Goal: Task Accomplishment & Management: Manage account settings

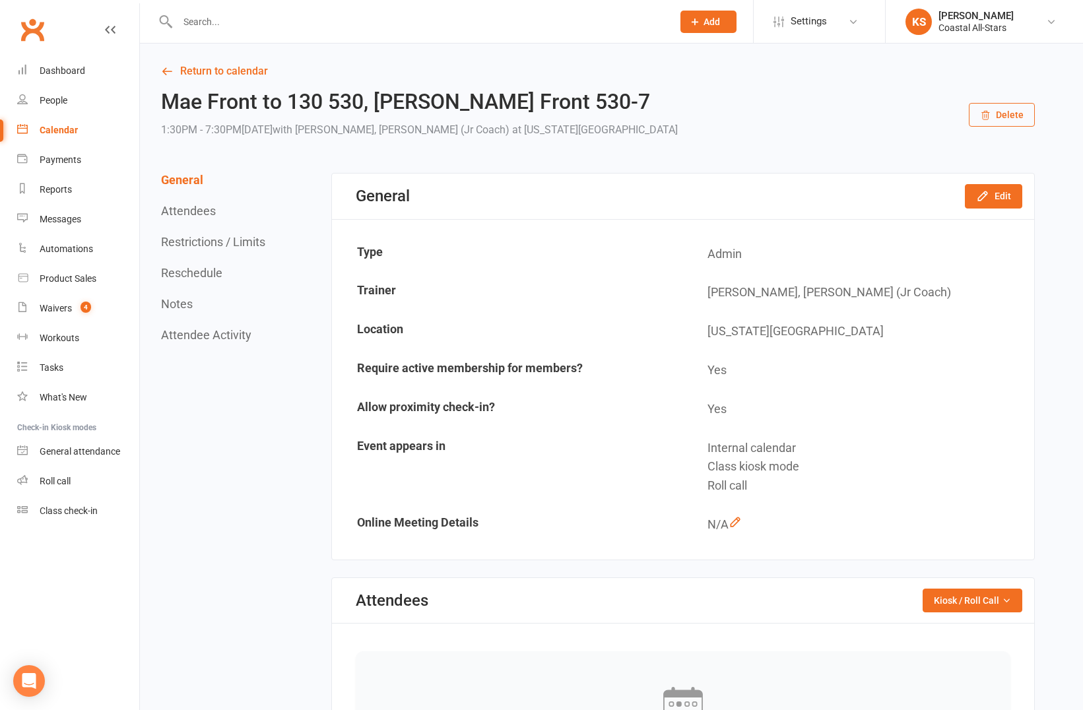
click at [355, 19] on input "text" at bounding box center [419, 22] width 490 height 18
paste input "[PERSON_NAME]"
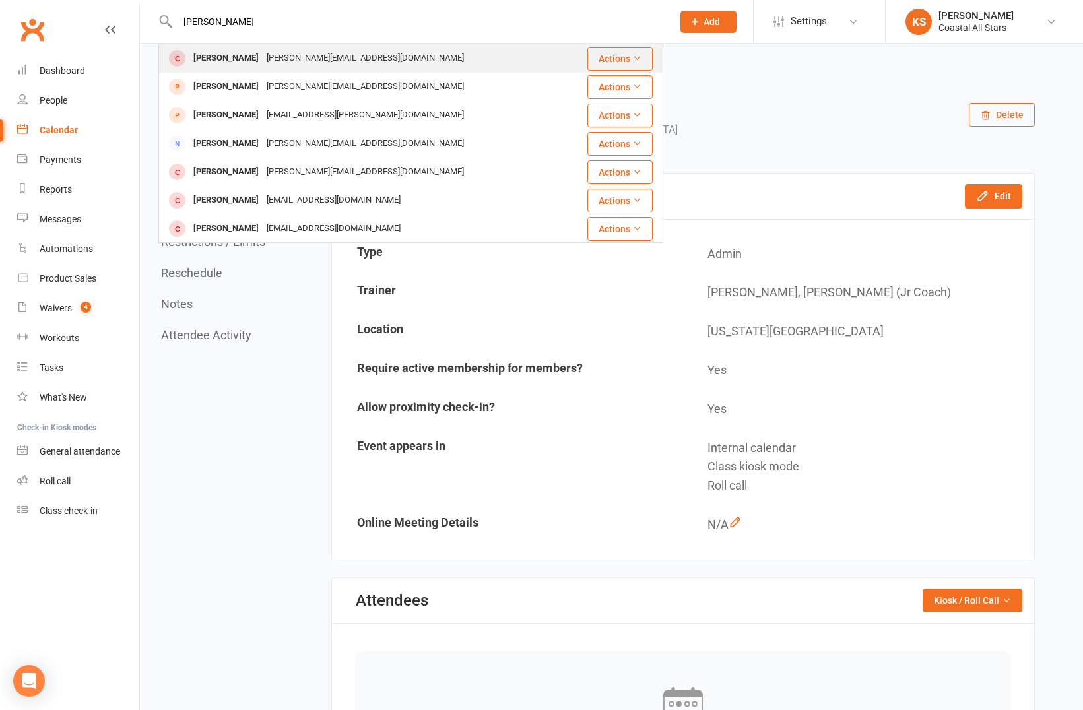
type input "[PERSON_NAME]"
click at [351, 65] on div "[PERSON_NAME][EMAIL_ADDRESS][DOMAIN_NAME]" at bounding box center [365, 58] width 205 height 19
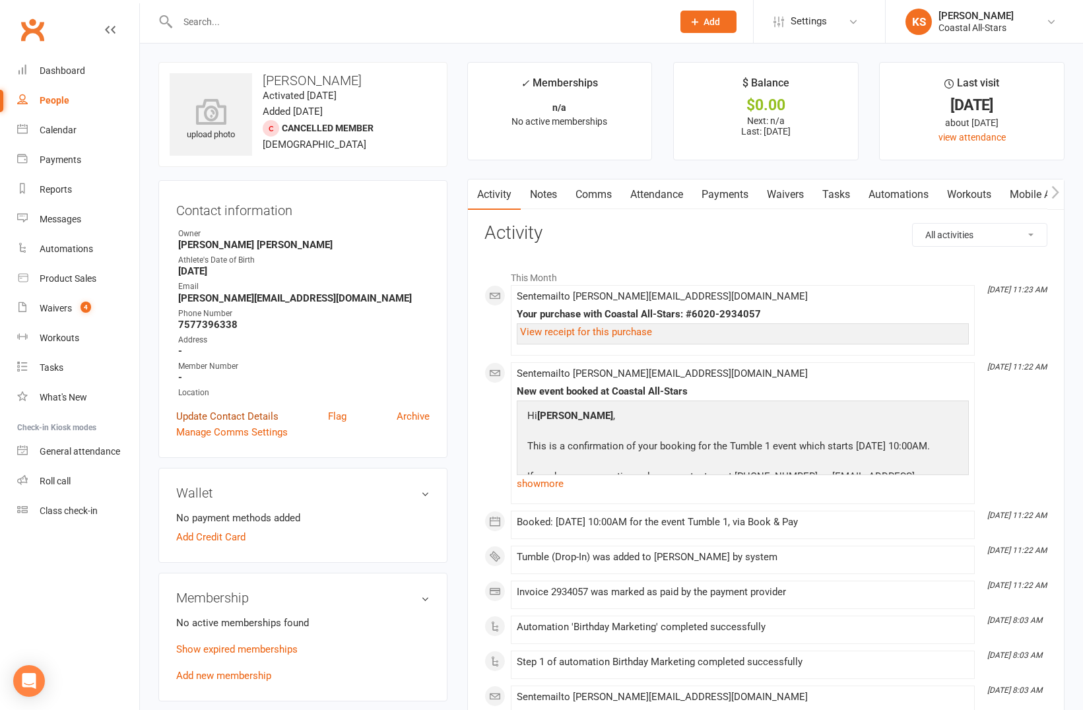
click at [238, 414] on link "Update Contact Details" at bounding box center [227, 417] width 102 height 16
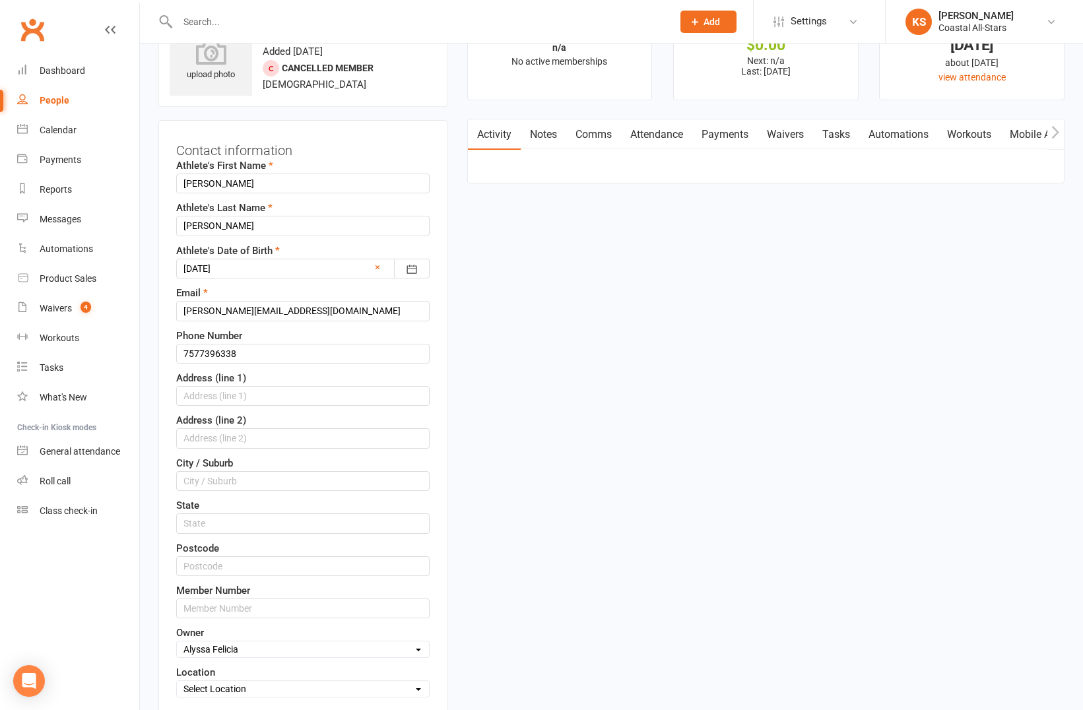
scroll to position [62, 0]
click at [190, 187] on input "[PERSON_NAME]" at bounding box center [302, 182] width 253 height 20
type input "[PERSON_NAME]"
click at [246, 227] on input "[PERSON_NAME]" at bounding box center [302, 224] width 253 height 20
paste input "[PERSON_NAME]"
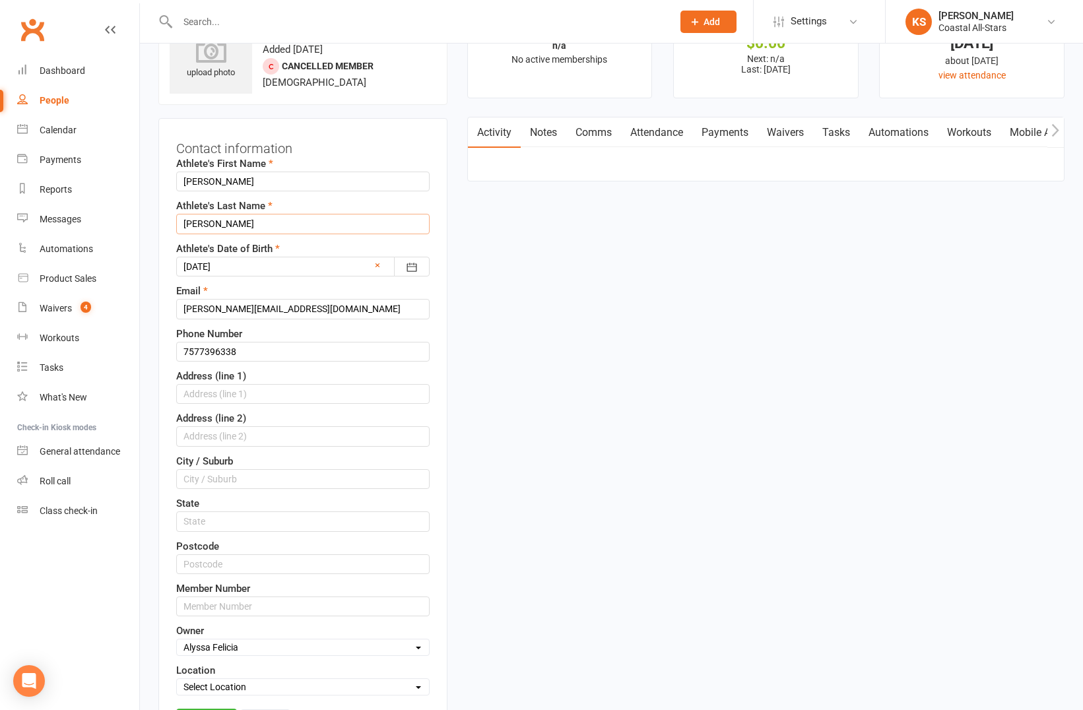
drag, startPoint x: 259, startPoint y: 224, endPoint x: 159, endPoint y: 225, distance: 100.3
click at [159, 225] on div "Contact information [PERSON_NAME]'s First Name [PERSON_NAME]'s Last Name [PERSO…" at bounding box center [302, 438] width 289 height 640
type input "[PERSON_NAME]"
click at [271, 227] on input "[PERSON_NAME]" at bounding box center [302, 224] width 253 height 20
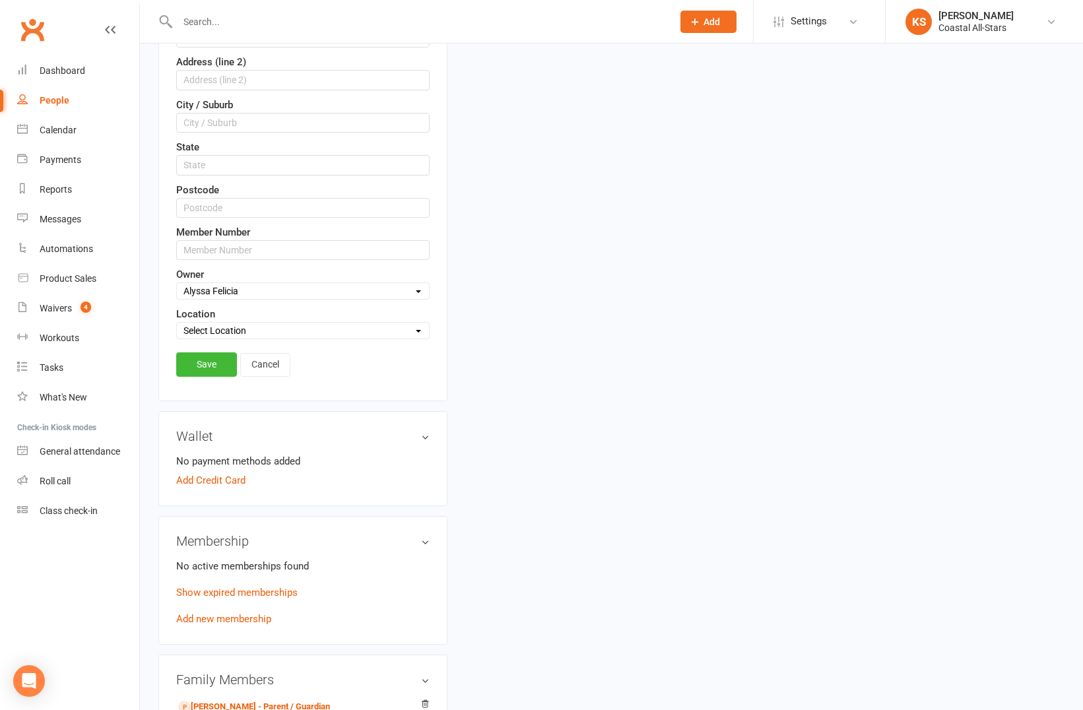
scroll to position [438, 0]
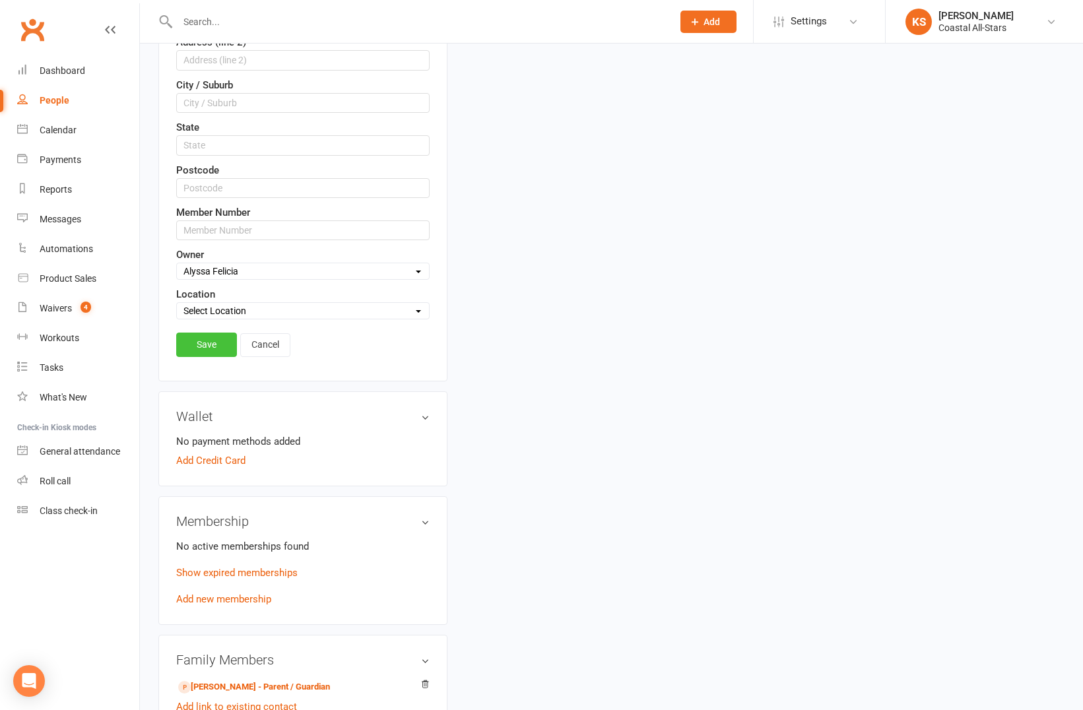
click at [215, 343] on link "Save" at bounding box center [206, 345] width 61 height 24
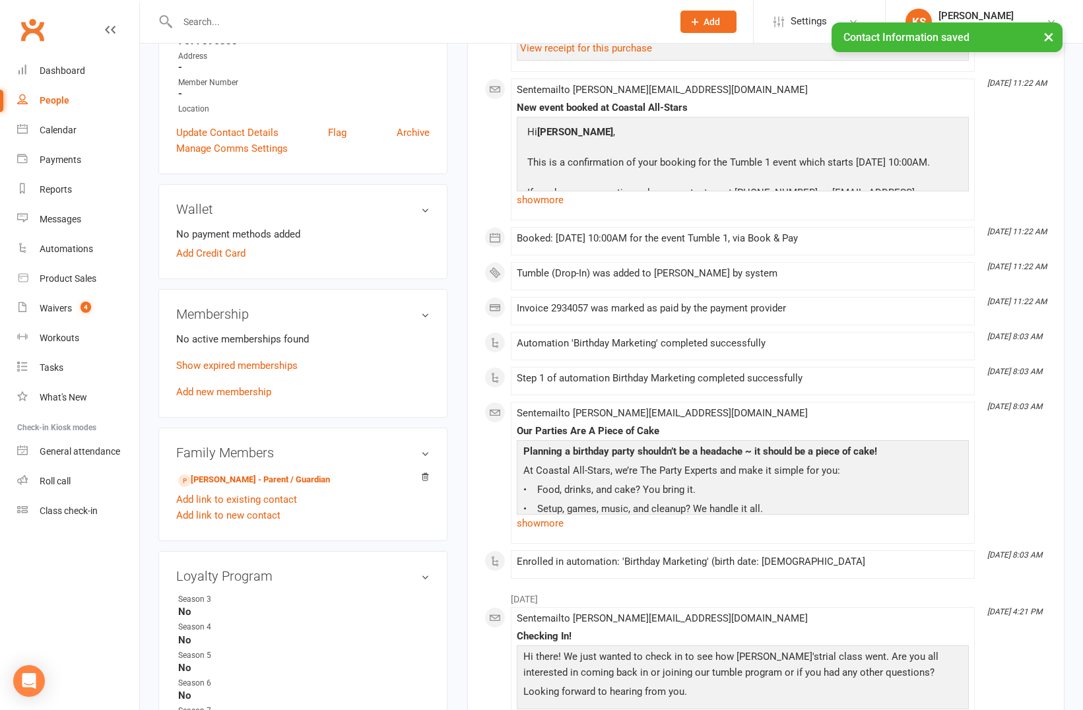
scroll to position [19, 0]
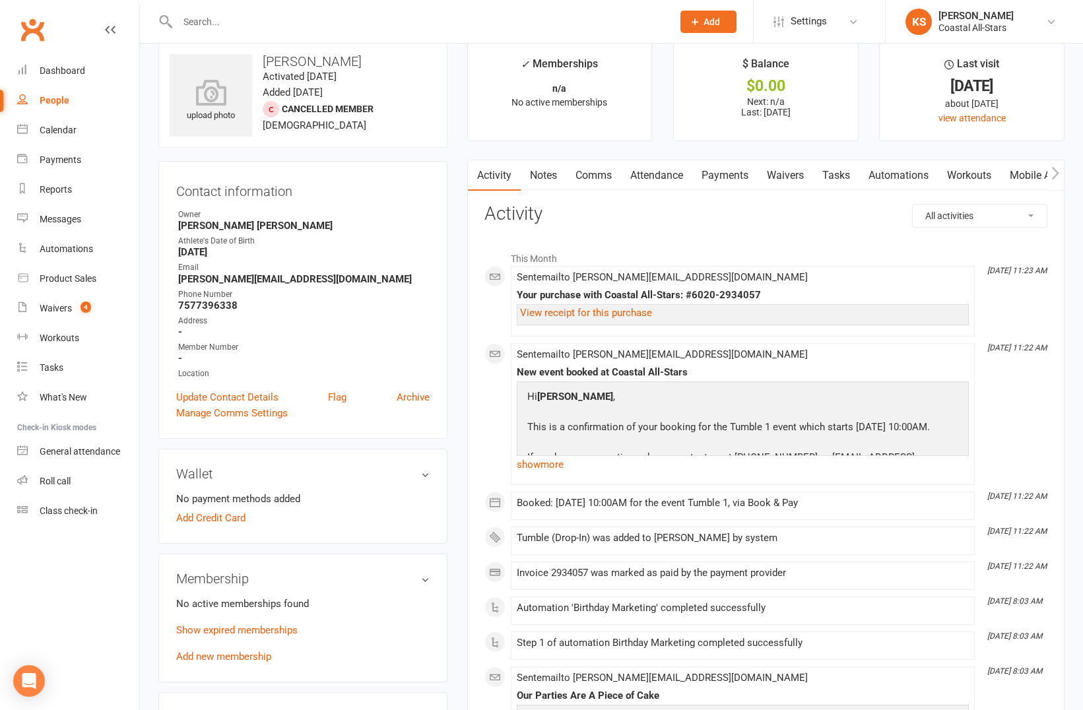
click at [791, 170] on link "Waivers" at bounding box center [785, 175] width 55 height 30
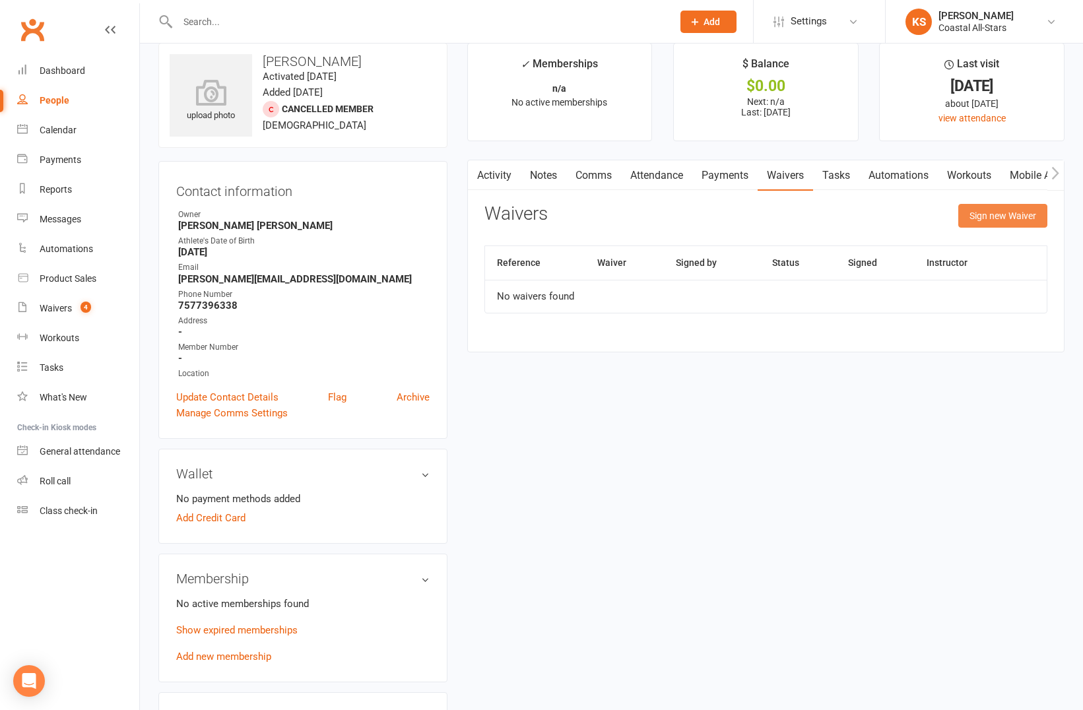
click at [999, 219] on button "Sign new Waiver" at bounding box center [1002, 216] width 89 height 24
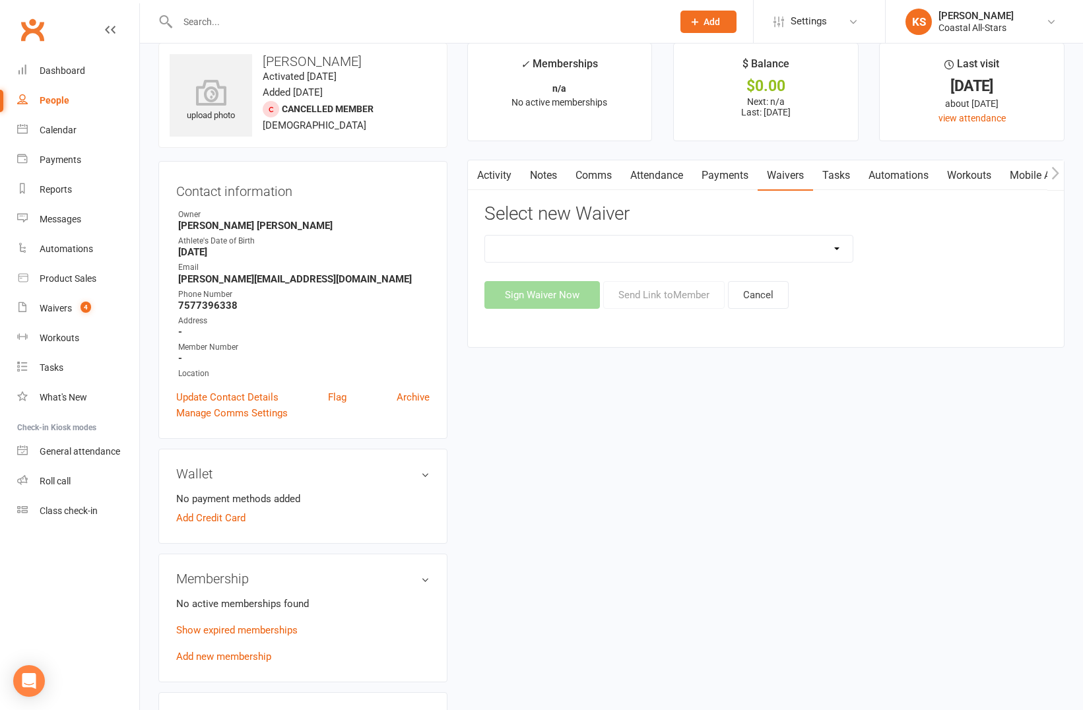
click at [837, 251] on select "AcroYoga 757 Special Event Waiver ACS Event Waiver ([DATE]) Adult 757 Event Wai…" at bounding box center [669, 249] width 368 height 26
select select "13078"
click at [485, 236] on select "AcroYoga 757 Special Event Waiver ACS Event Waiver ([DATE]) Adult 757 Event Wai…" at bounding box center [669, 249] width 368 height 26
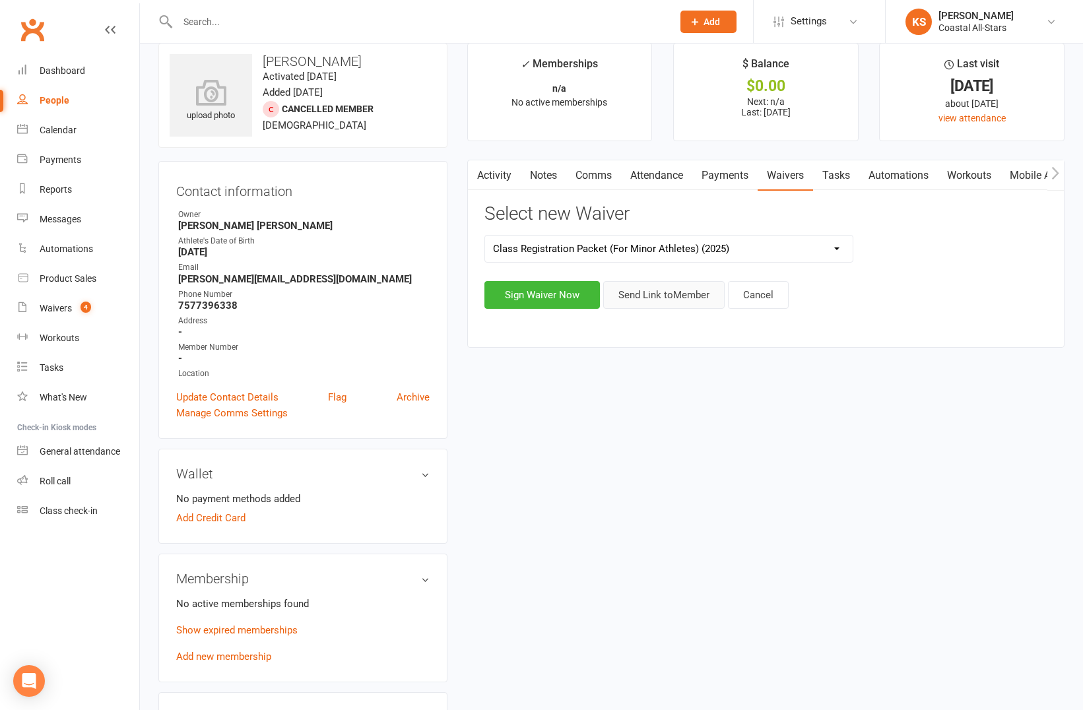
click at [653, 303] on button "Send Link to Member" at bounding box center [663, 295] width 121 height 28
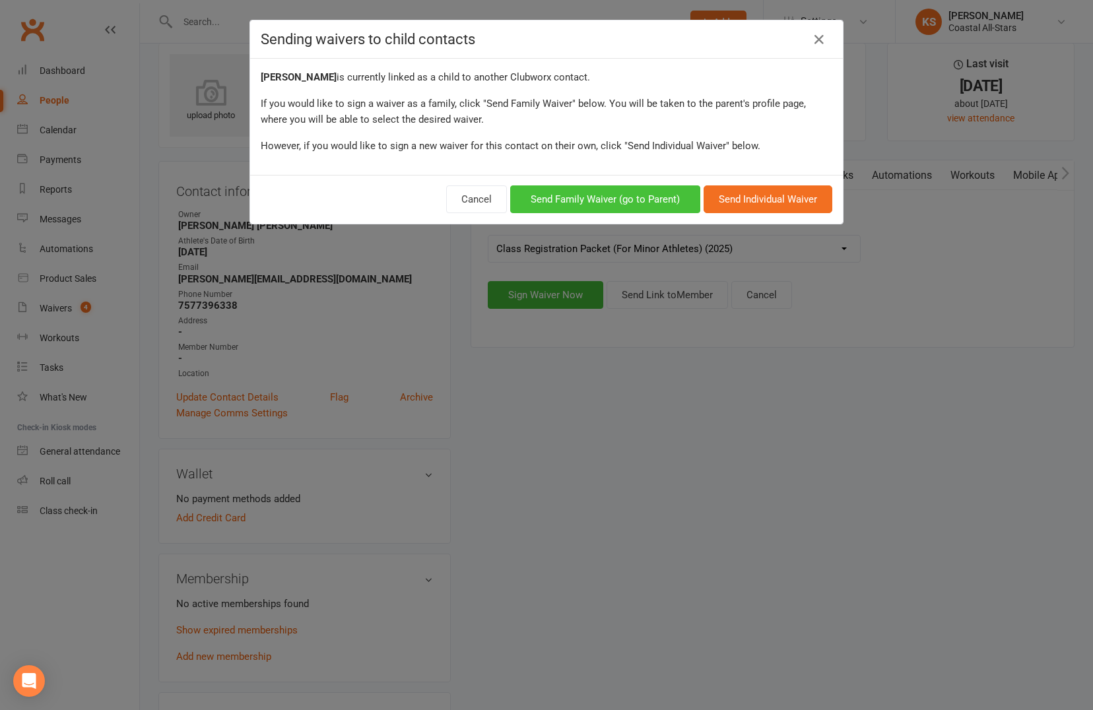
click at [632, 199] on button "Send Family Waiver (go to Parent)" at bounding box center [605, 199] width 190 height 28
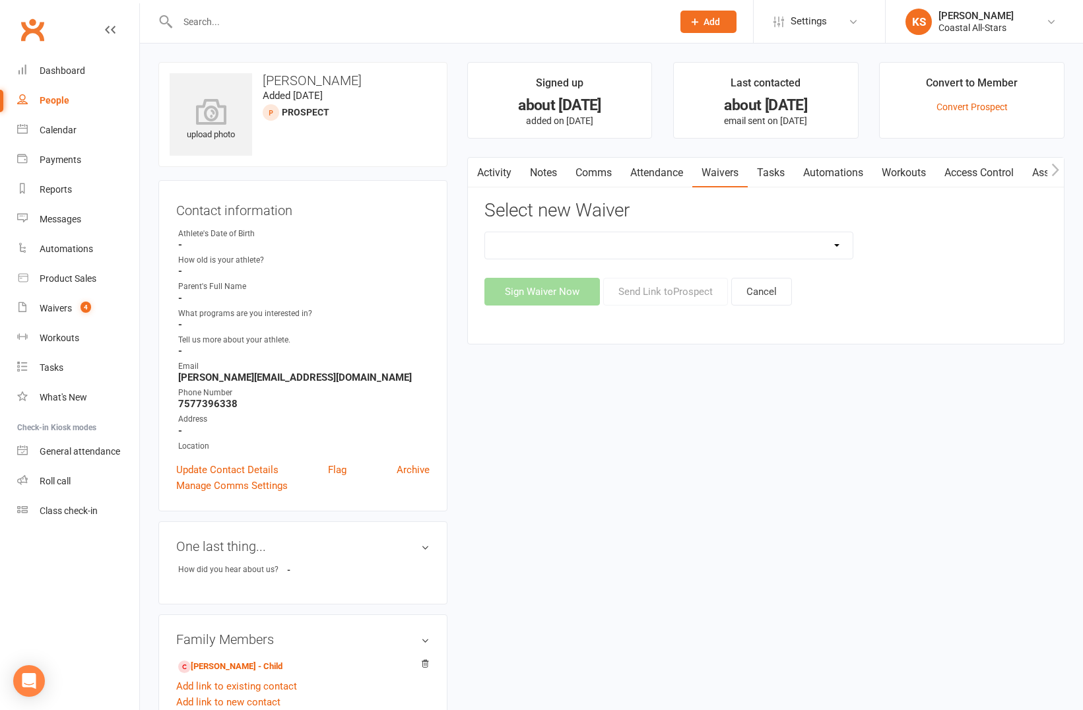
click at [812, 252] on select "AcroYoga 757 Special Event Waiver ACS Event Waiver ([DATE]) Adult 757 Event Wai…" at bounding box center [669, 245] width 368 height 26
select select "13078"
click at [485, 232] on select "AcroYoga 757 Special Event Waiver ACS Event Waiver ([DATE]) Adult 757 Event Wai…" at bounding box center [669, 245] width 368 height 26
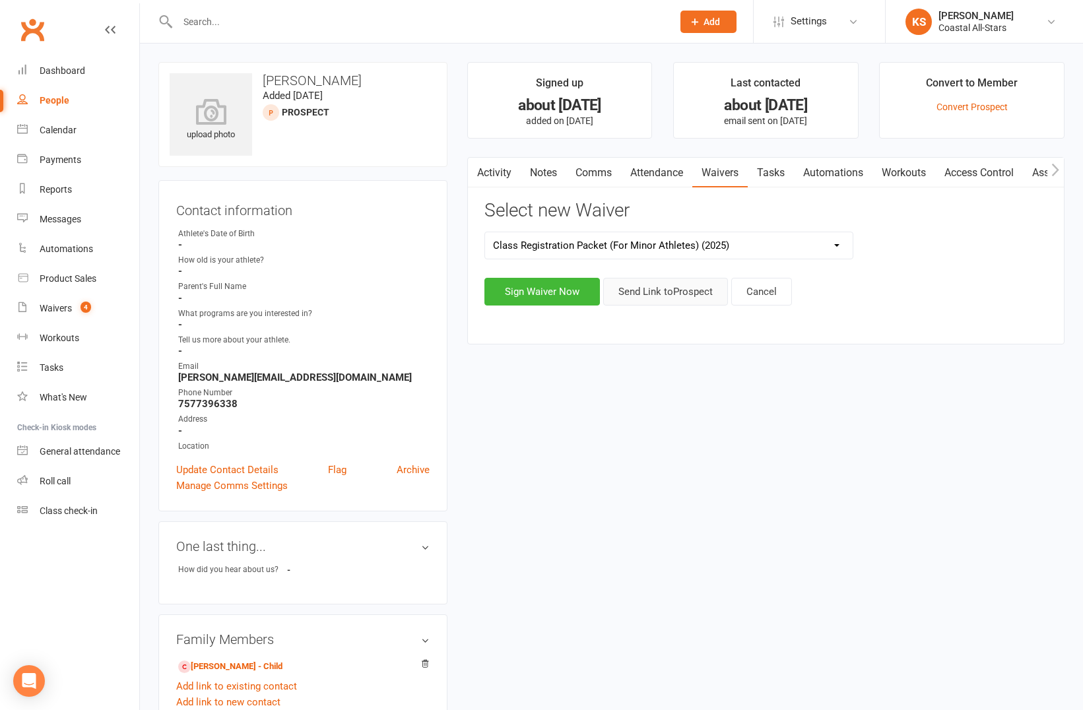
click at [669, 298] on button "Send Link to [GEOGRAPHIC_DATA]" at bounding box center [665, 292] width 125 height 28
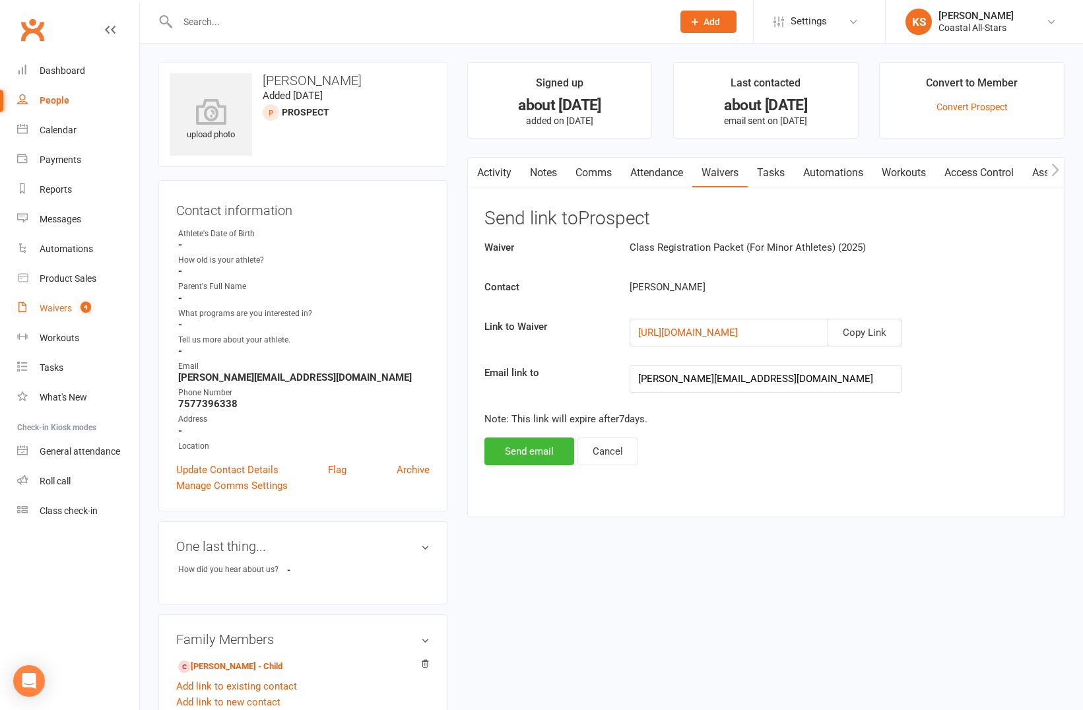
click at [60, 312] on div "Waivers" at bounding box center [56, 308] width 32 height 11
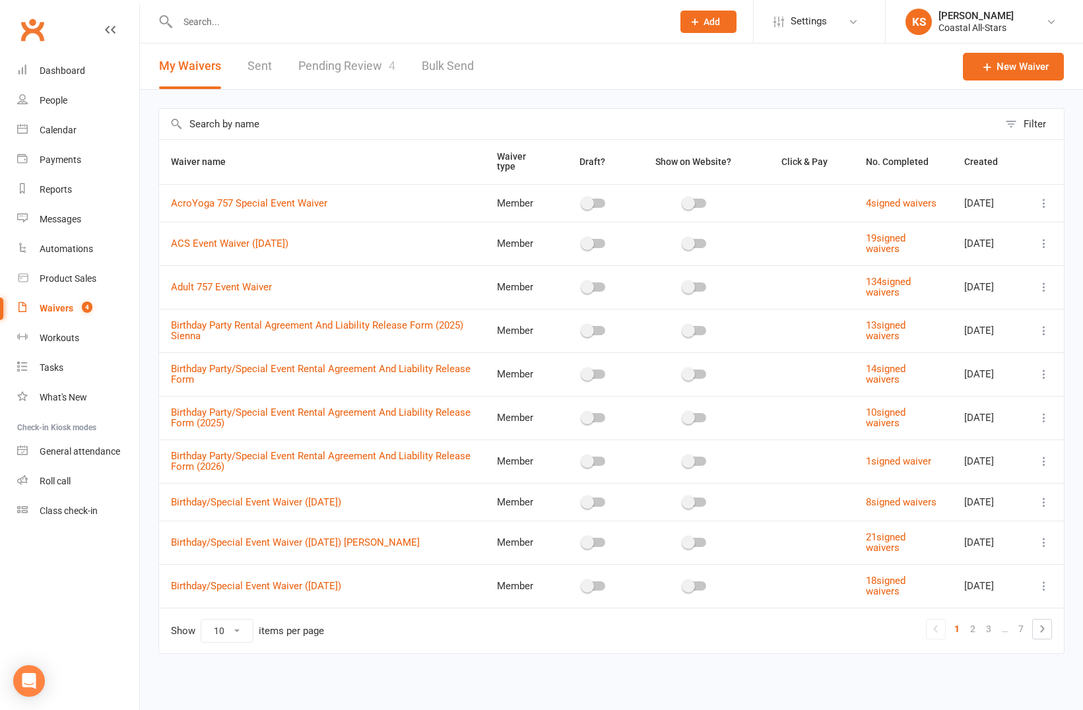
click at [366, 66] on link "Pending Review 4" at bounding box center [346, 67] width 97 height 46
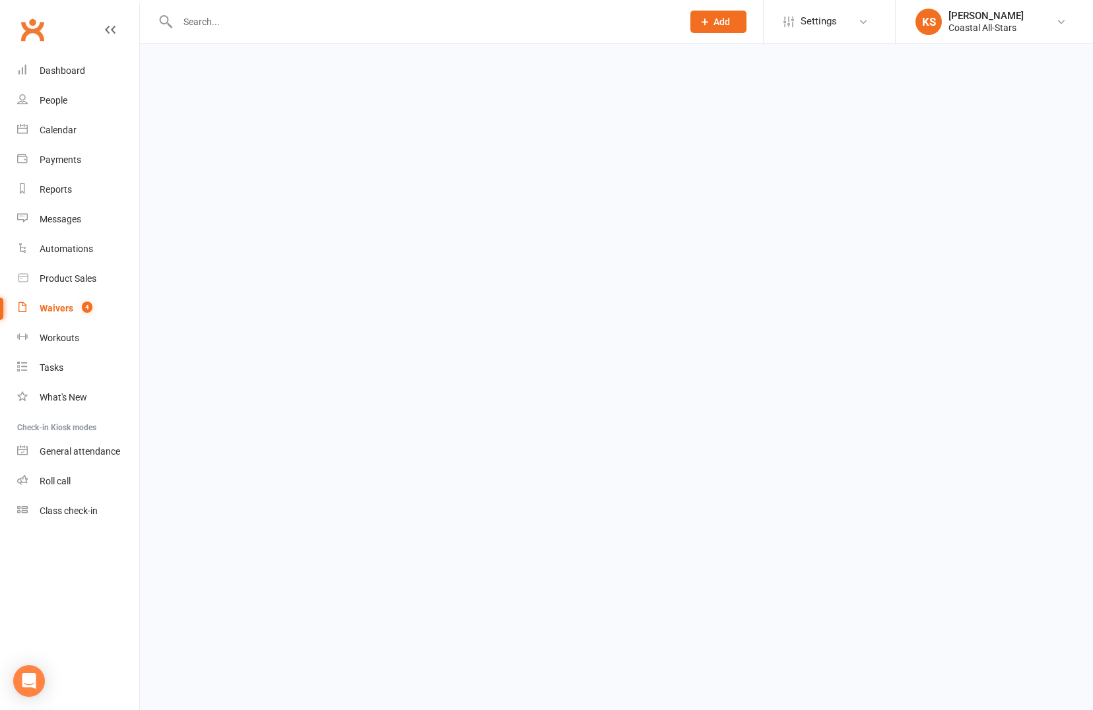
select select "25"
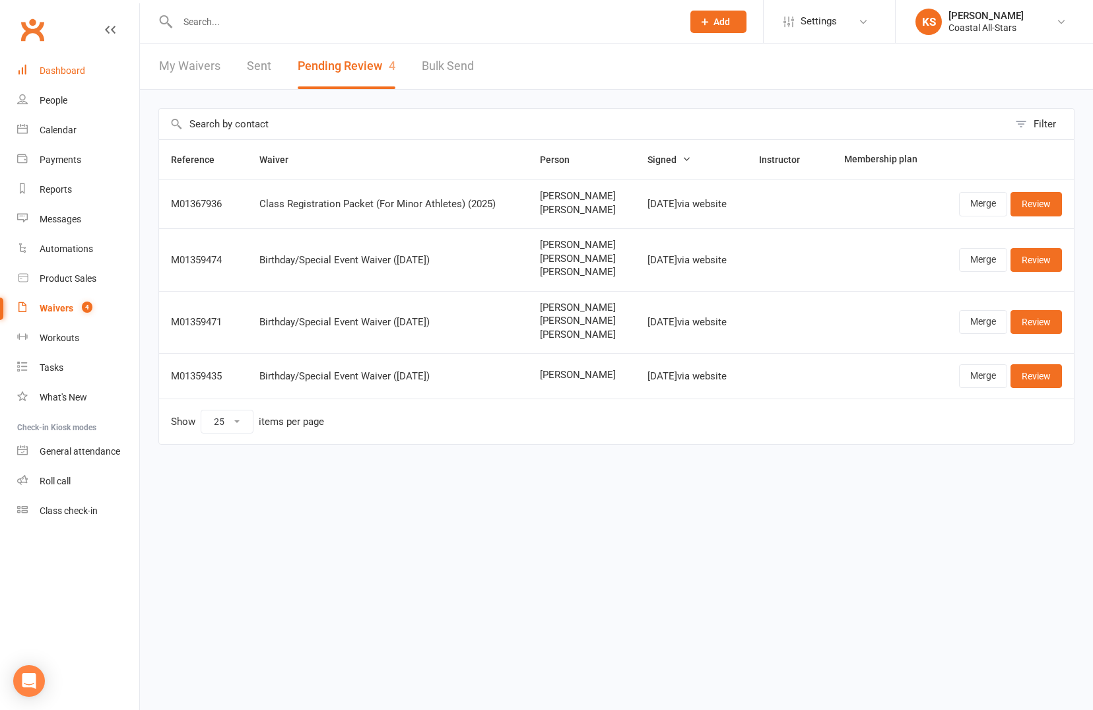
click at [79, 76] on link "Dashboard" at bounding box center [78, 71] width 122 height 30
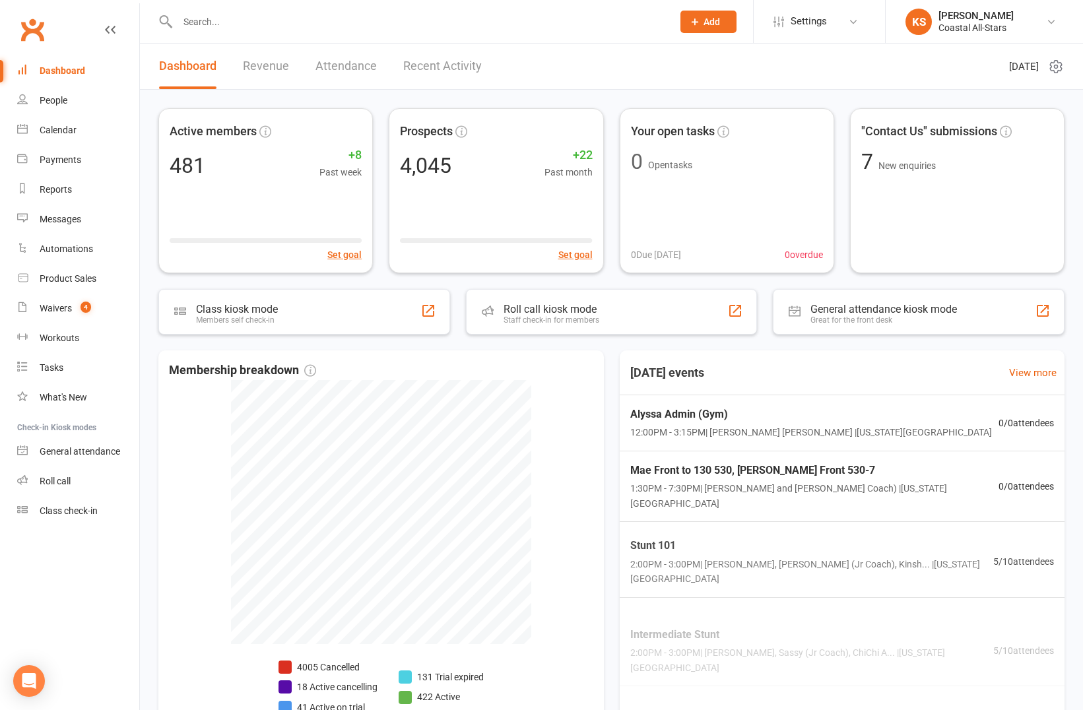
click at [441, 57] on link "Recent Activity" at bounding box center [442, 67] width 79 height 46
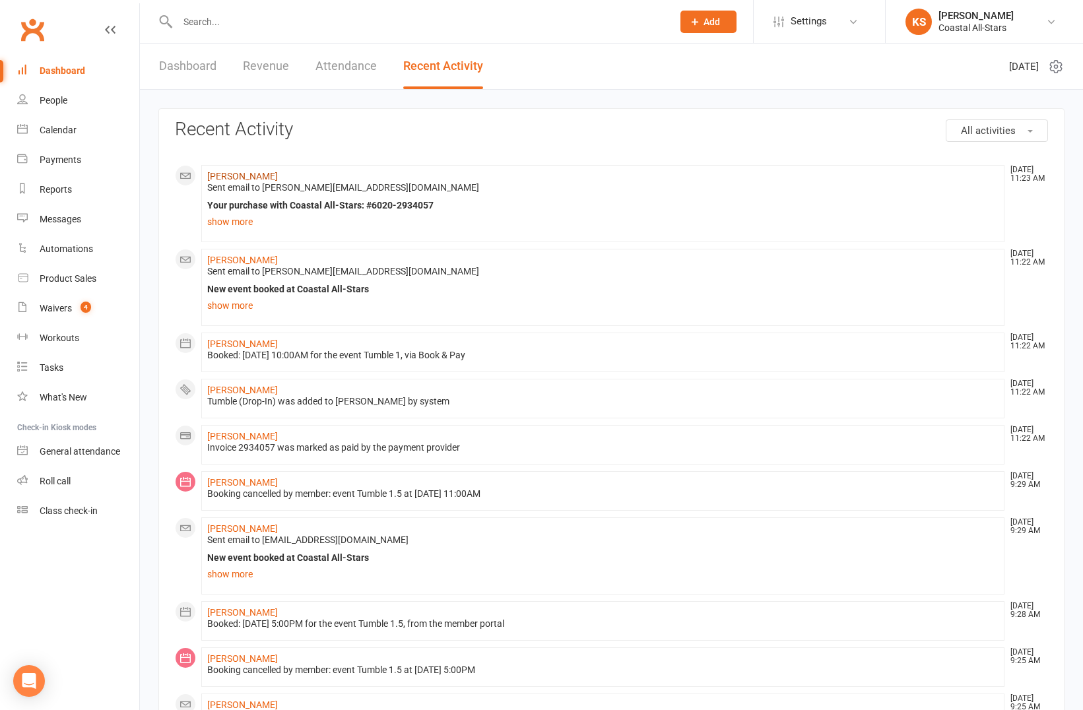
click at [253, 180] on link "[PERSON_NAME]" at bounding box center [242, 176] width 71 height 11
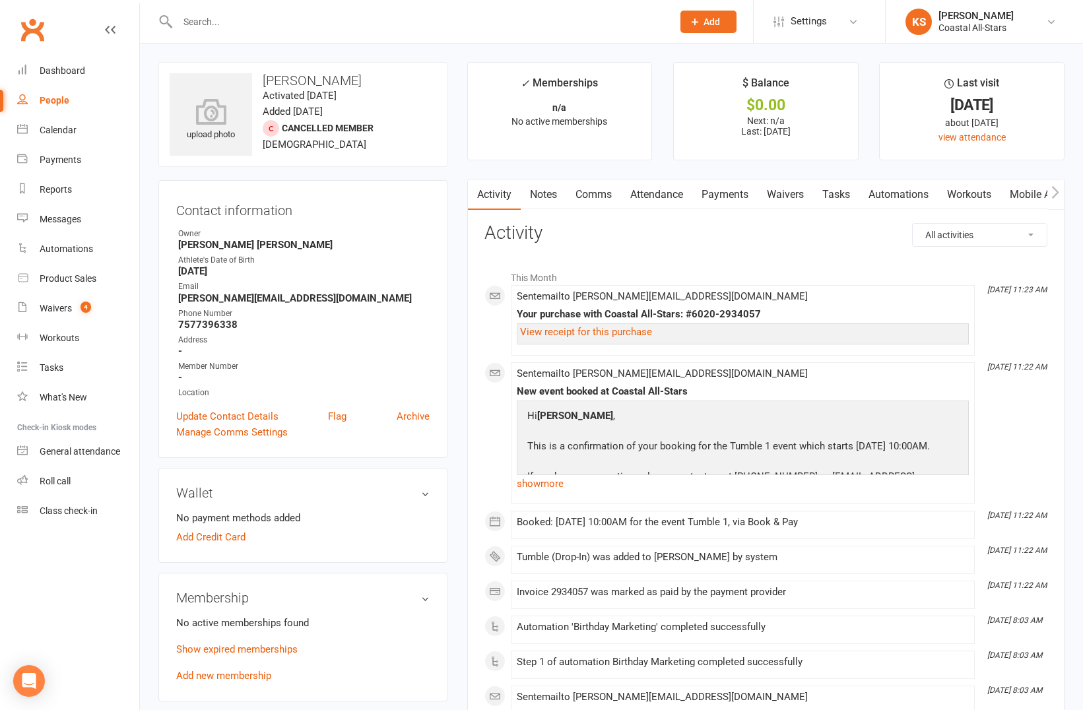
click at [791, 201] on link "Waivers" at bounding box center [785, 195] width 55 height 30
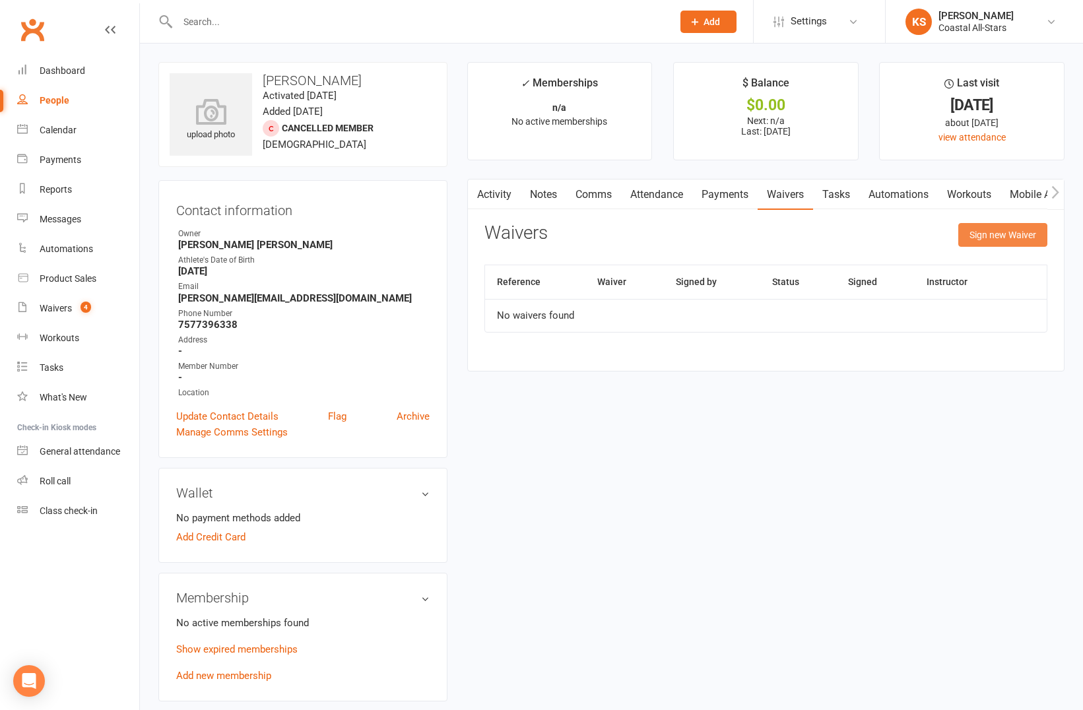
click at [1001, 240] on button "Sign new Waiver" at bounding box center [1002, 235] width 89 height 24
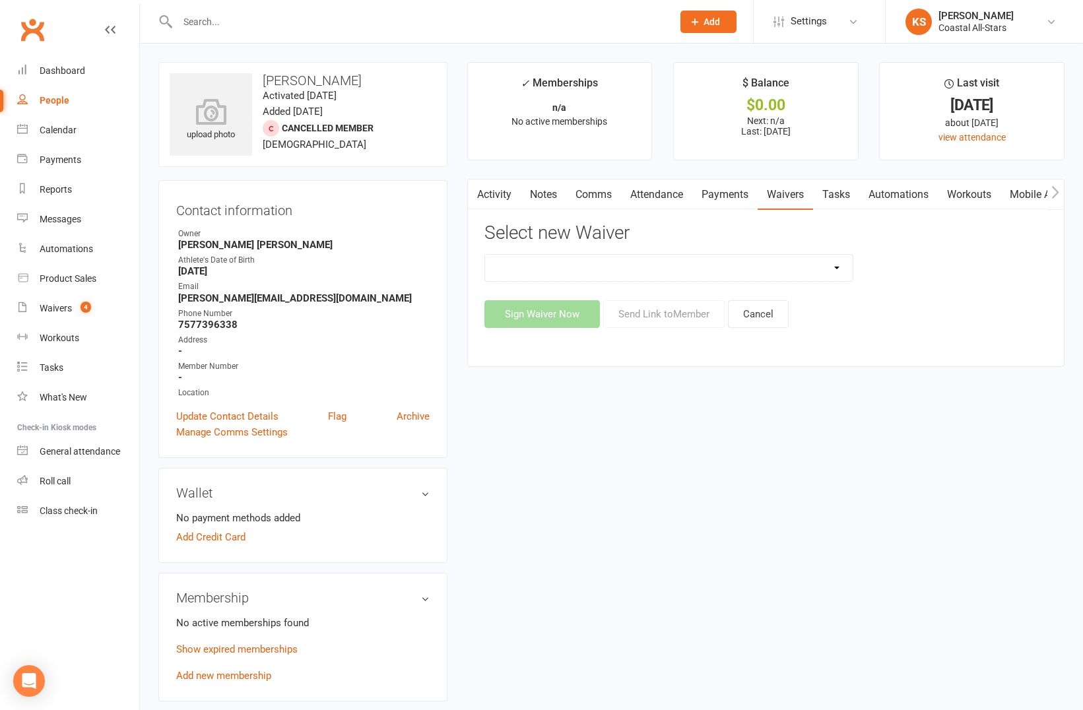
click at [801, 265] on select "AcroYoga 757 Special Event Waiver ACS Event Waiver ([DATE]) Adult 757 Event Wai…" at bounding box center [669, 268] width 368 height 26
select select "13078"
click at [485, 255] on select "AcroYoga 757 Special Event Waiver ACS Event Waiver ([DATE]) Adult 757 Event Wai…" at bounding box center [669, 268] width 368 height 26
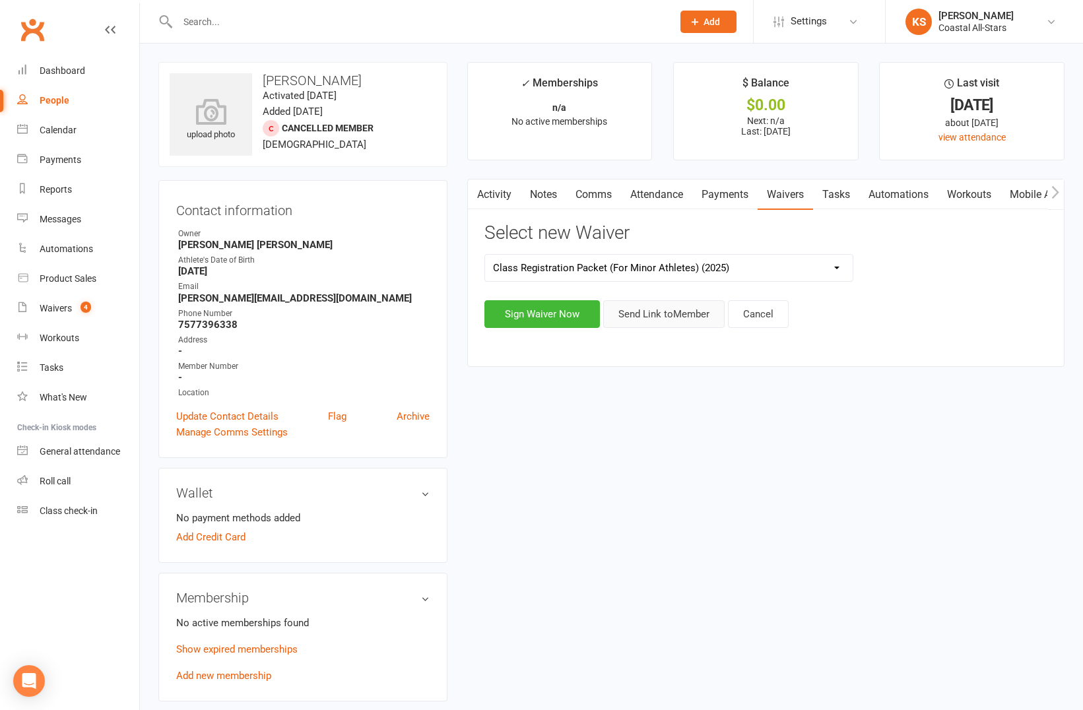
click at [656, 321] on button "Send Link to Member" at bounding box center [663, 314] width 121 height 28
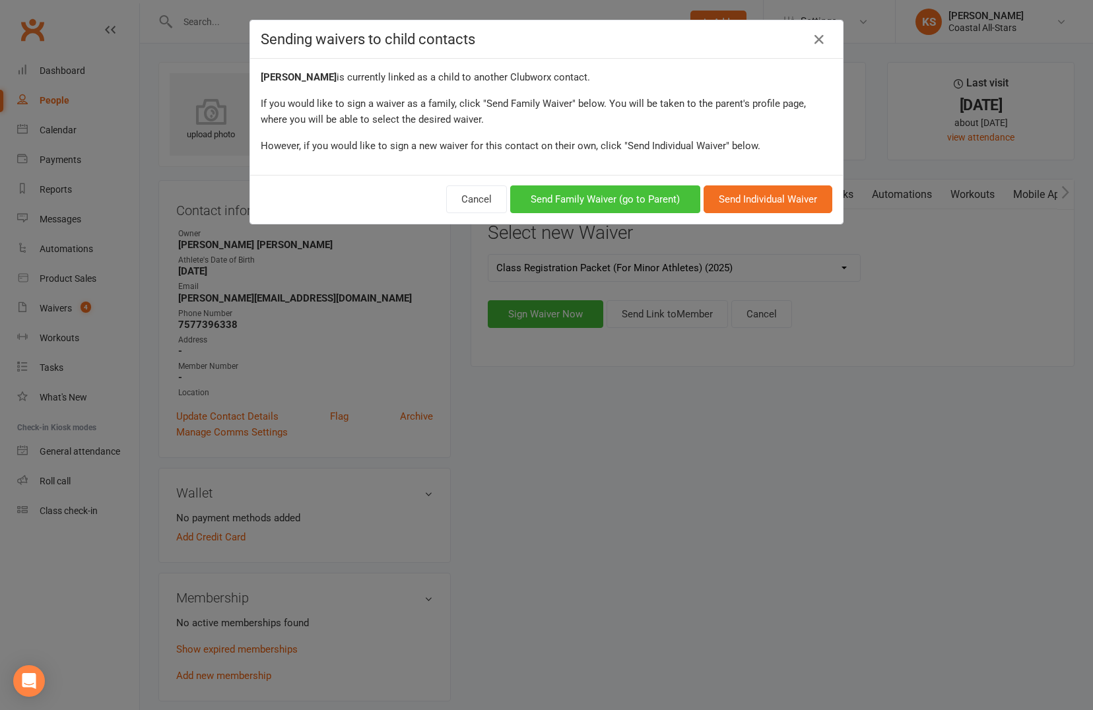
click at [607, 201] on button "Send Family Waiver (go to Parent)" at bounding box center [605, 199] width 190 height 28
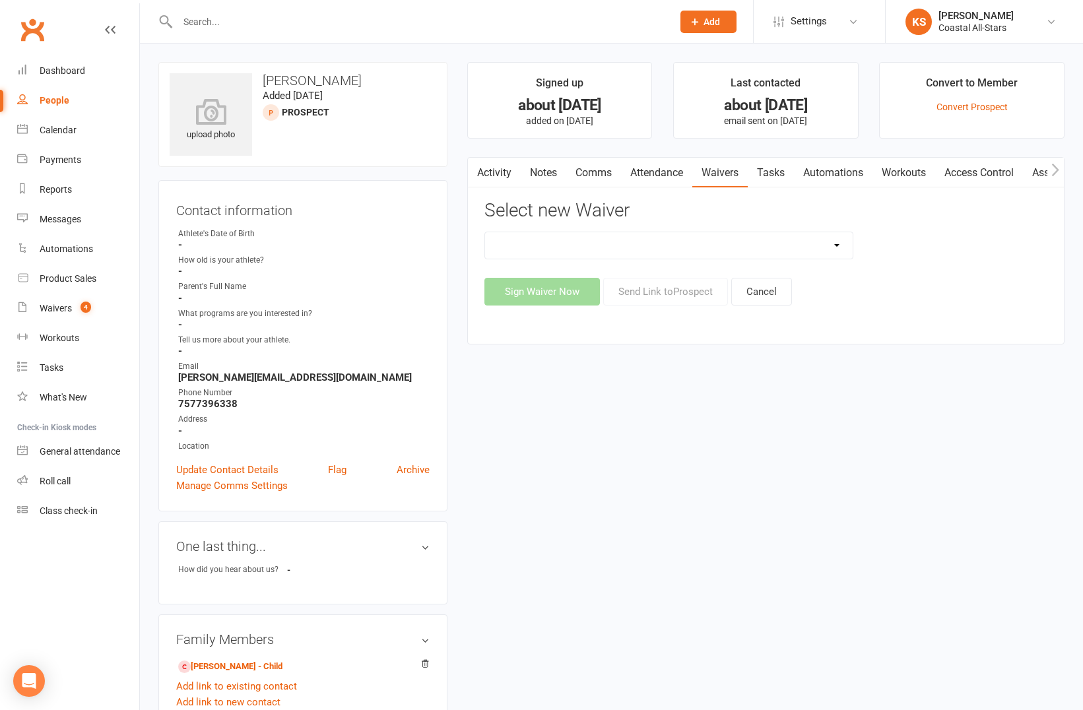
click at [727, 245] on select "AcroYoga 757 Special Event Waiver ACS Event Waiver ([DATE]) Adult 757 Event Wai…" at bounding box center [669, 245] width 368 height 26
select select "13078"
click at [485, 232] on select "AcroYoga 757 Special Event Waiver ACS Event Waiver ([DATE]) Adult 757 Event Wai…" at bounding box center [669, 245] width 368 height 26
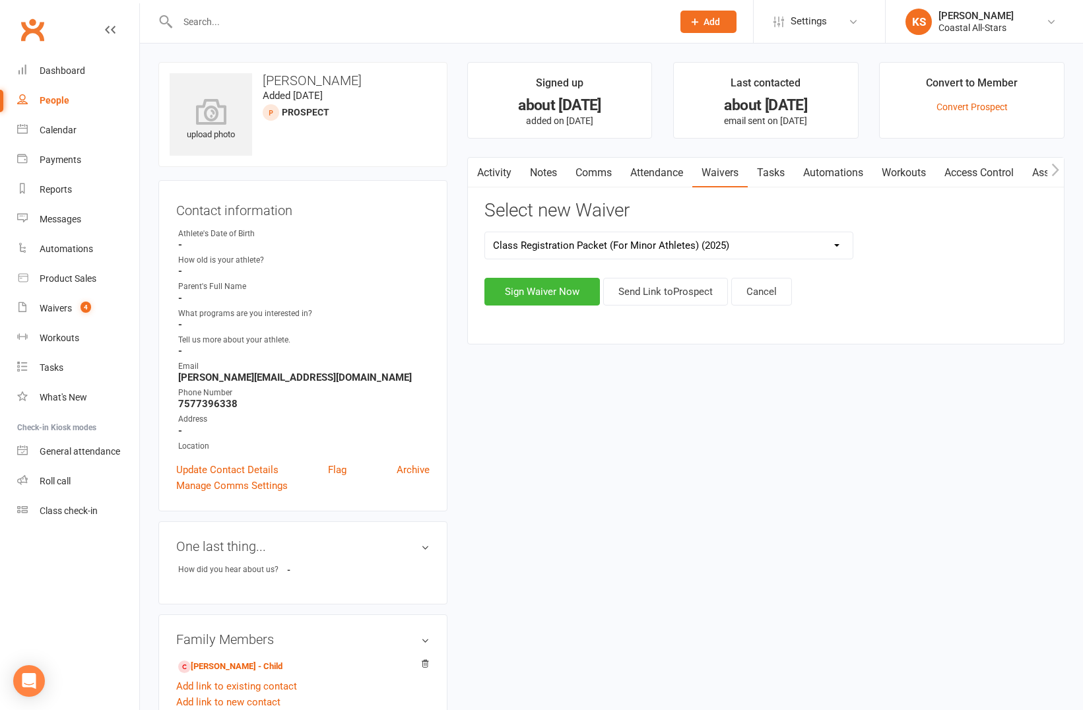
click at [663, 306] on div "Activity Notes Comms Attendance Waivers Tasks Automations Workouts Access Contr…" at bounding box center [765, 250] width 597 height 187
click at [667, 296] on button "Send Link to [GEOGRAPHIC_DATA]" at bounding box center [665, 292] width 125 height 28
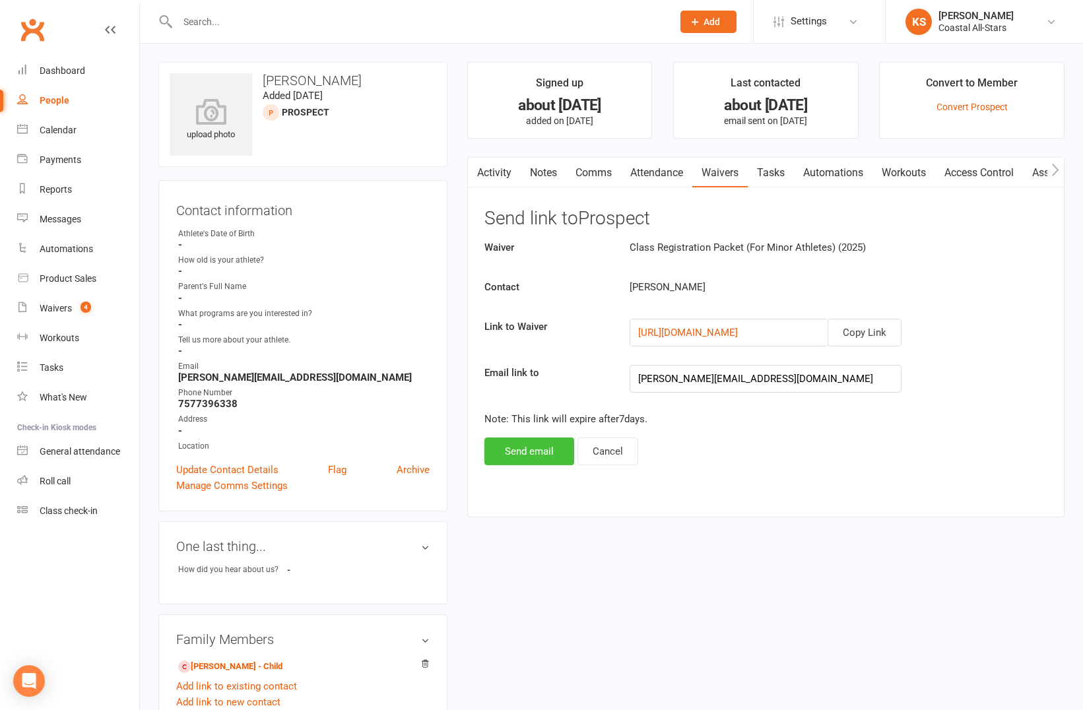
click at [558, 442] on button "Send email" at bounding box center [529, 452] width 90 height 28
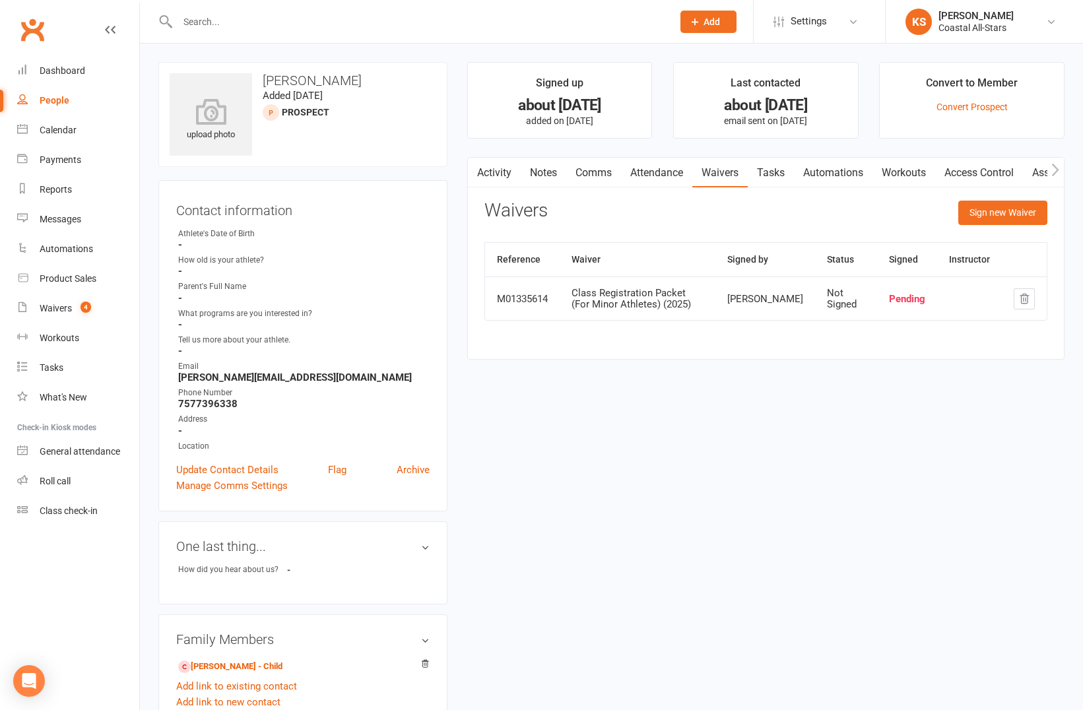
click at [335, 73] on h3 "[PERSON_NAME]" at bounding box center [303, 80] width 267 height 15
copy h3 "[PERSON_NAME]"
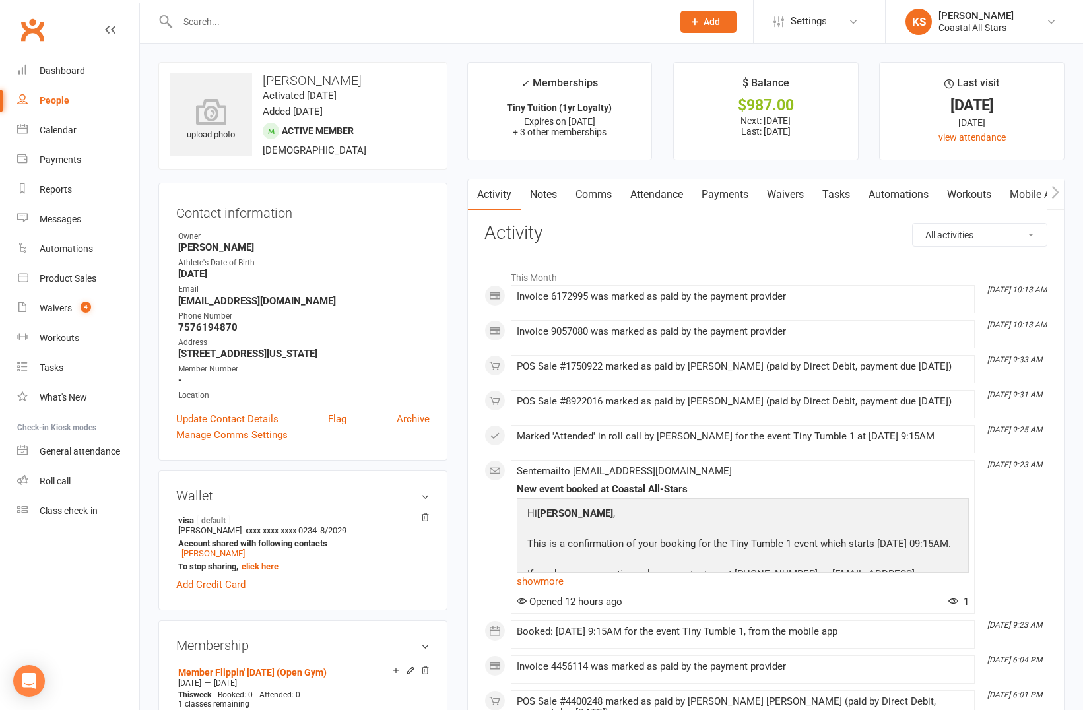
click at [718, 189] on link "Payments" at bounding box center [724, 195] width 65 height 30
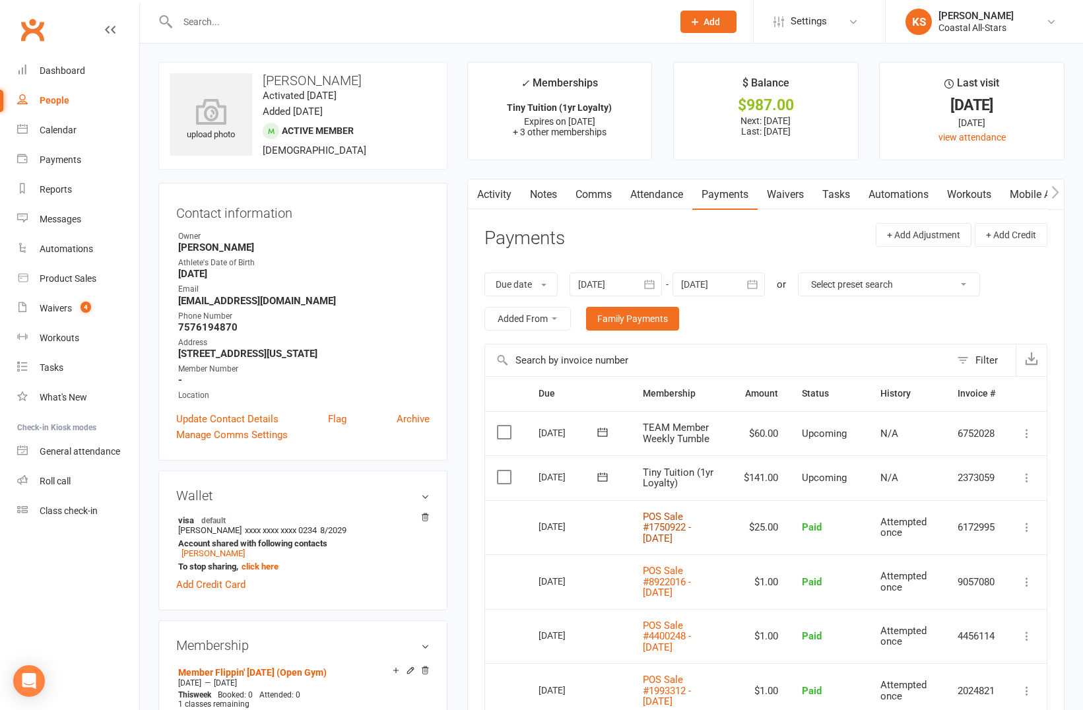
click at [666, 533] on link "POS Sale #1750922 - October 11, 2025" at bounding box center [667, 528] width 48 height 34
